Goal: Information Seeking & Learning: Learn about a topic

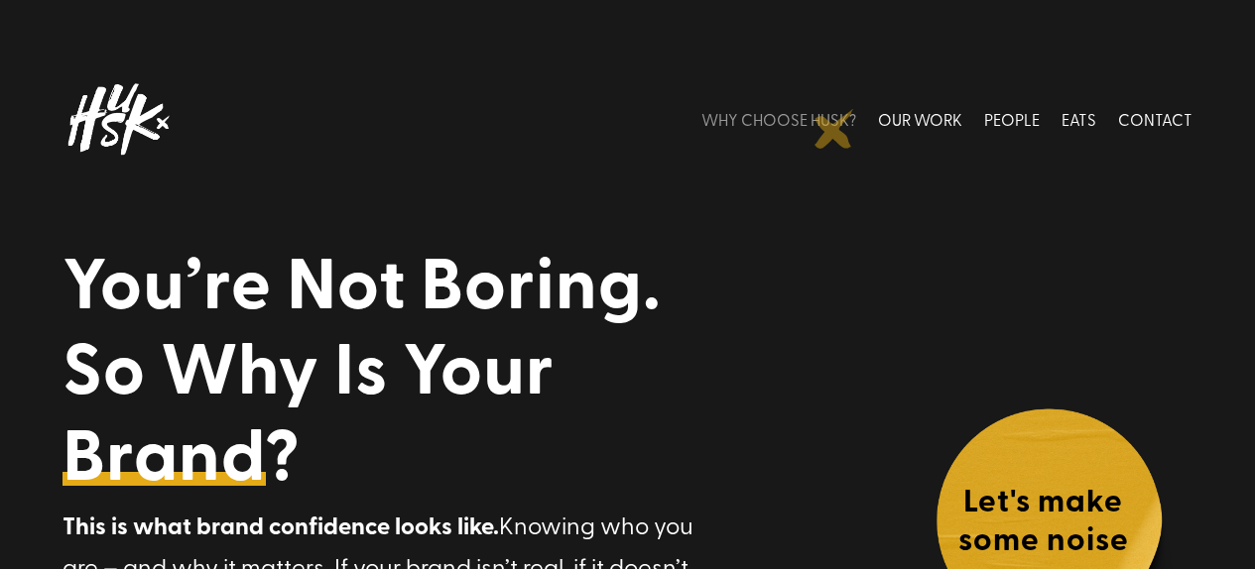
click at [834, 129] on link "WHY CHOOSE HUSK?" at bounding box center [778, 119] width 155 height 88
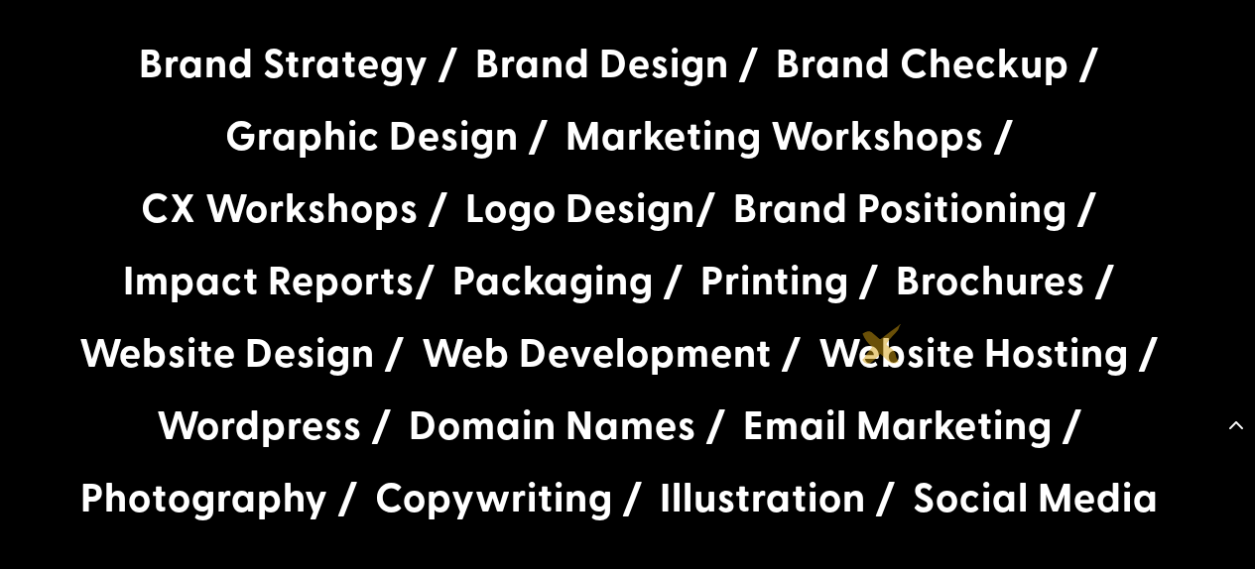
scroll to position [3729, 0]
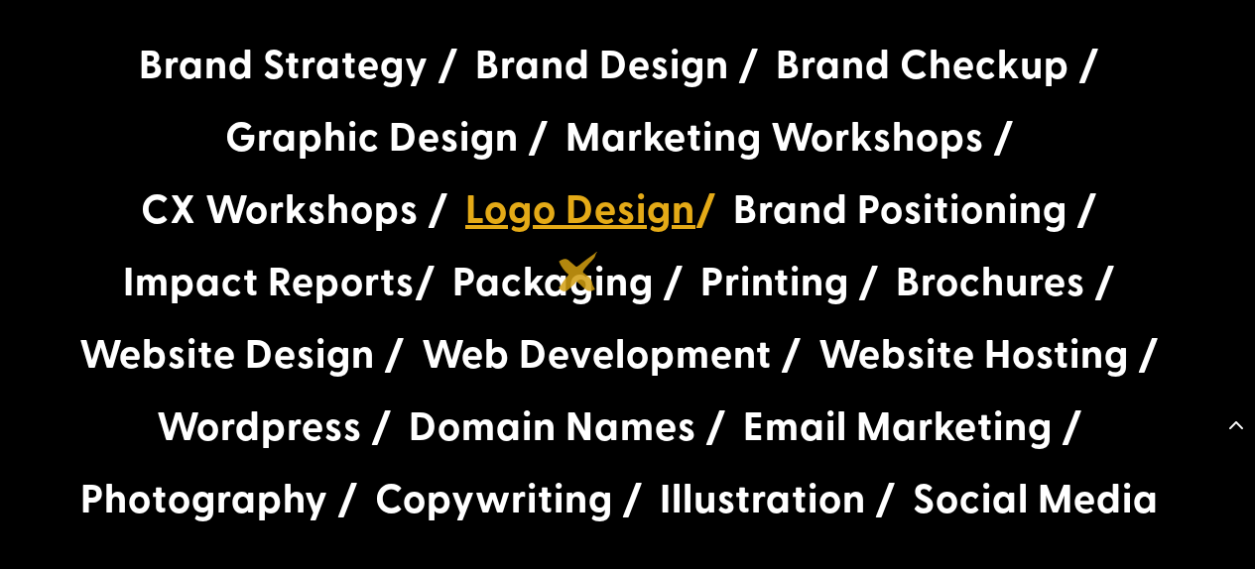
click at [578, 236] on link "Logo Design" at bounding box center [580, 208] width 230 height 57
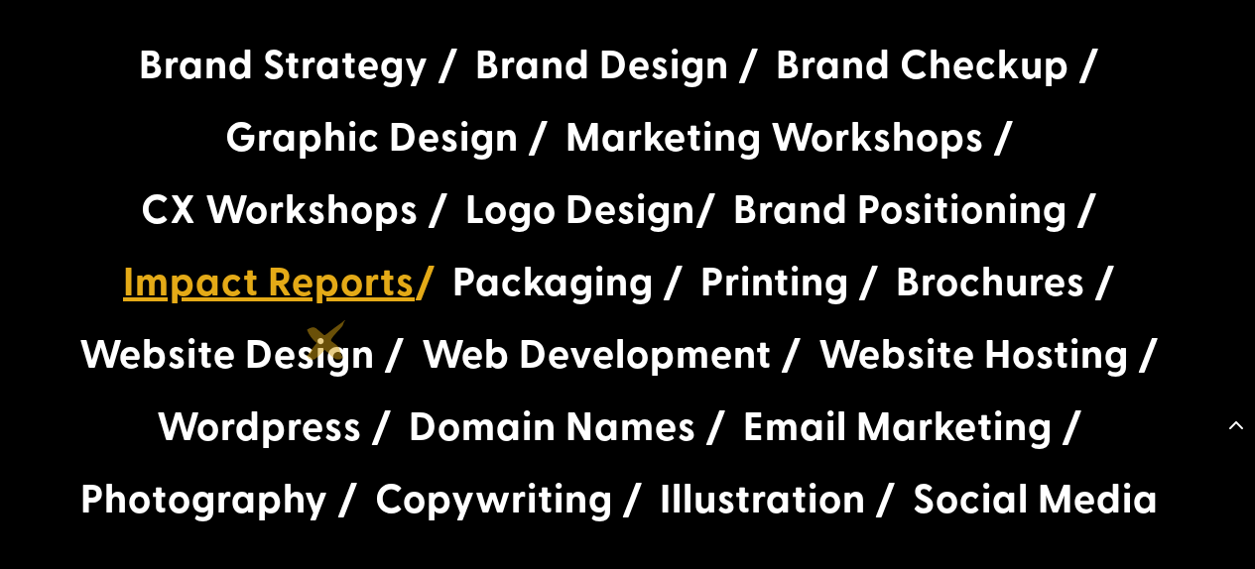
click at [326, 308] on link "Impact Reports" at bounding box center [269, 280] width 292 height 57
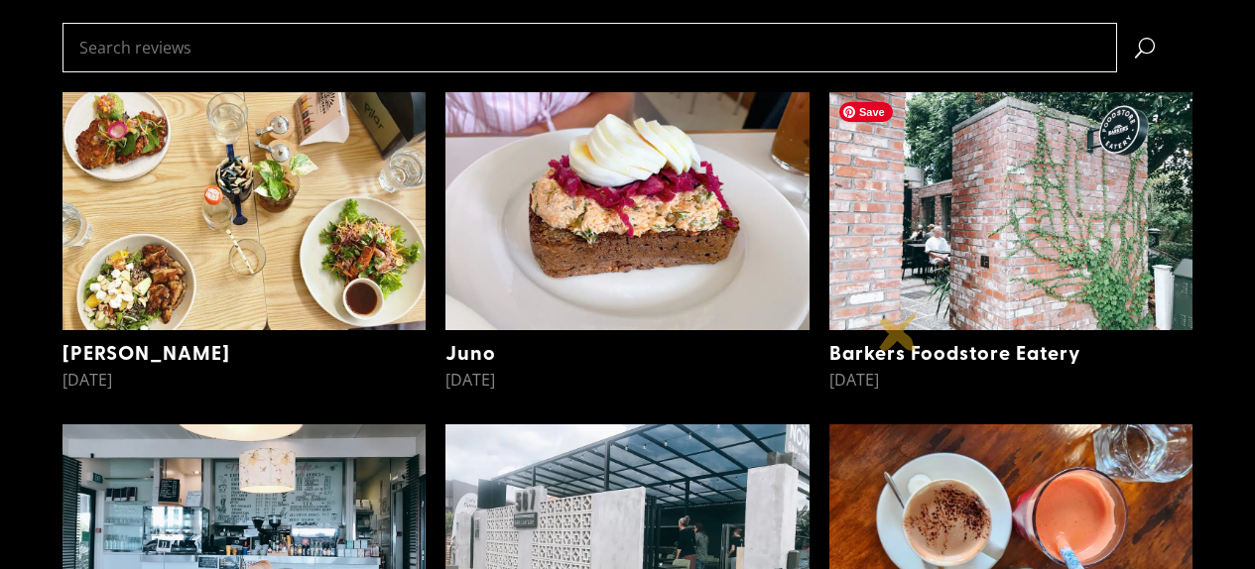
scroll to position [590, 0]
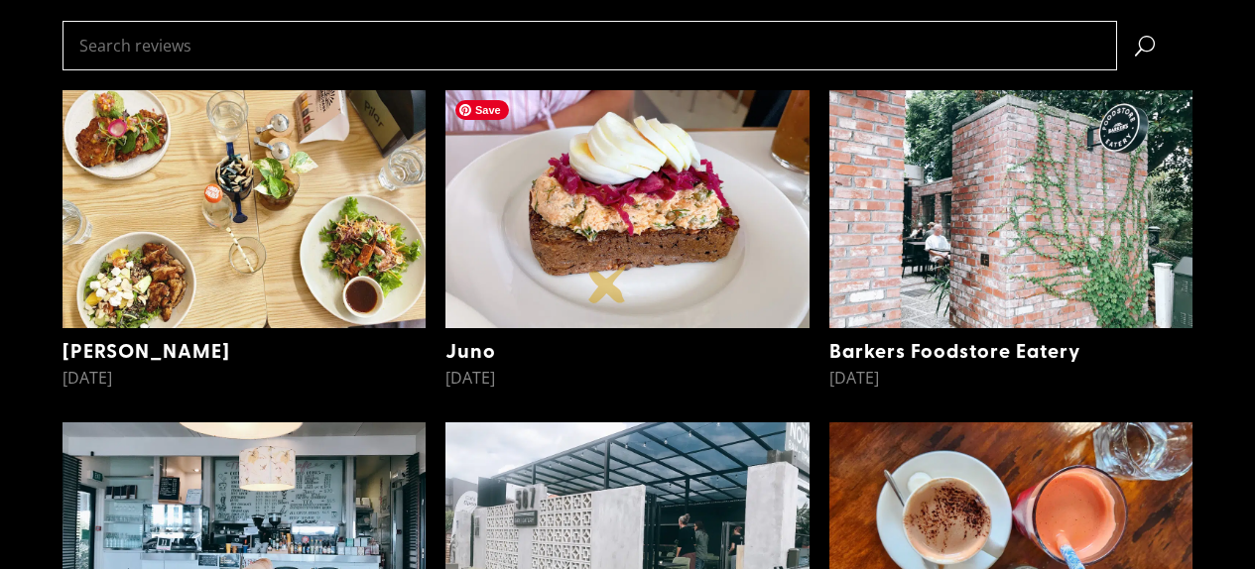
click at [608, 284] on img at bounding box center [626, 209] width 363 height 238
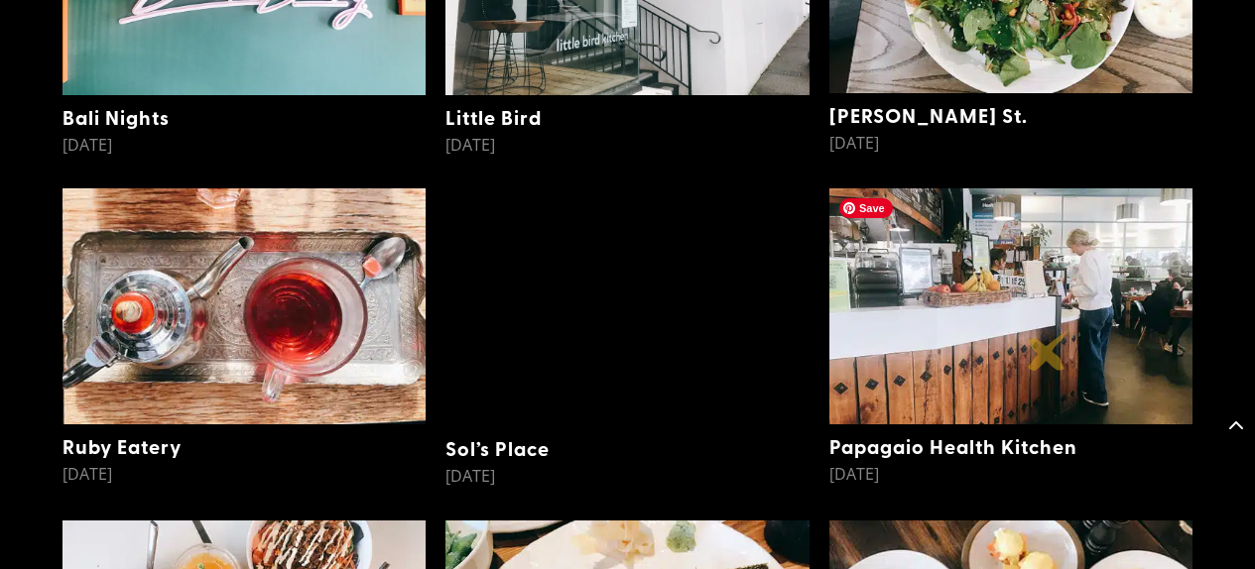
scroll to position [2336, 0]
